Goal: Information Seeking & Learning: Learn about a topic

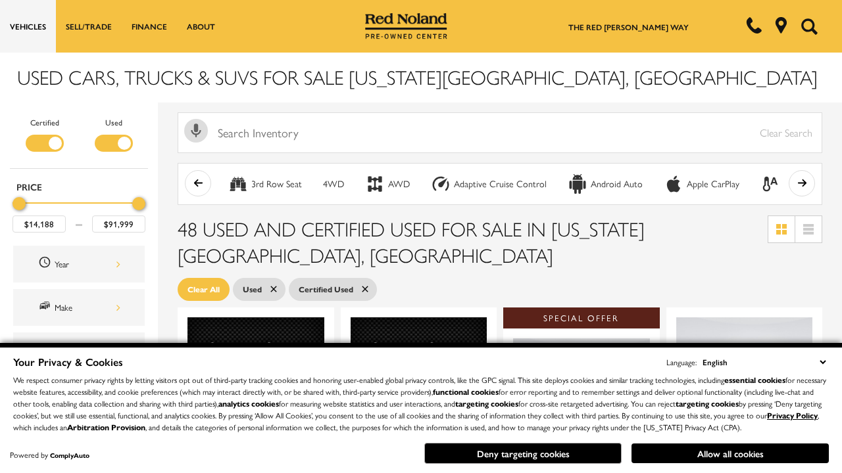
scroll to position [575, 0]
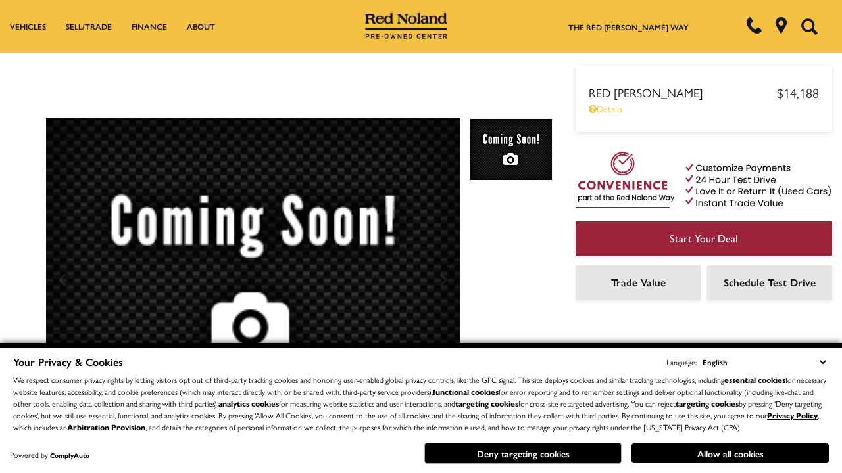
scroll to position [694, 0]
